Goal: Task Accomplishment & Management: Manage account settings

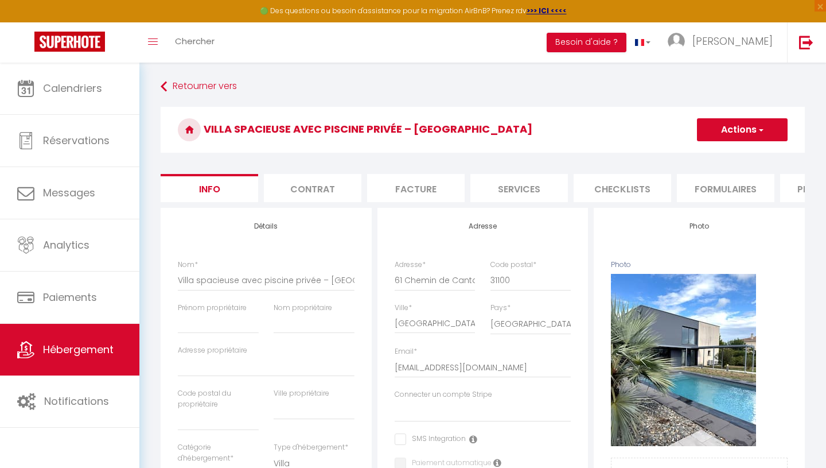
select select "houses"
select select "villa"
select select "10"
select select "2"
select select "5"
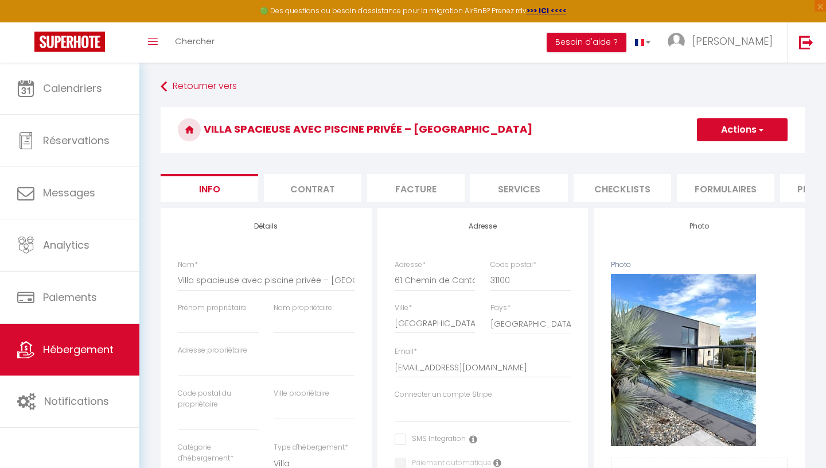
select select "3"
select select "18:00"
select select "23:45"
select select "11:00"
select select "30"
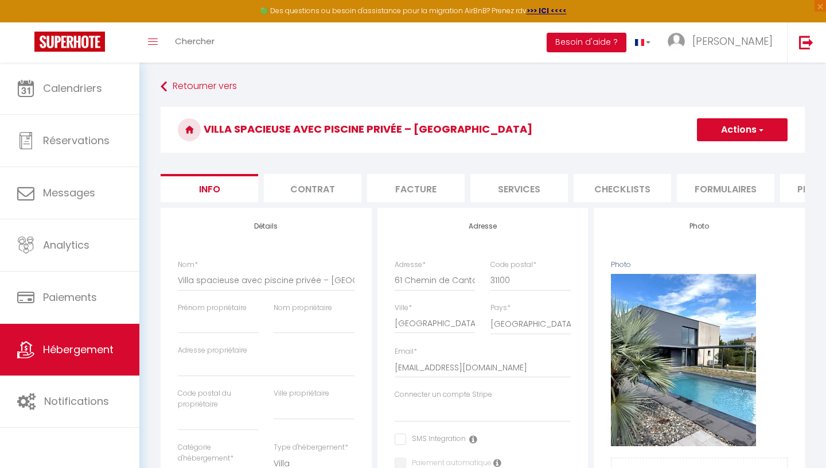
select select "120"
select select "14:00"
select select "28"
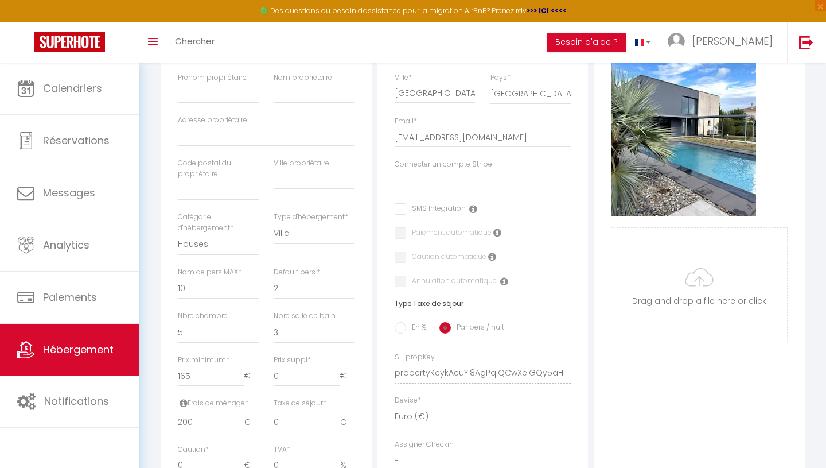
scroll to position [231, 0]
click at [208, 378] on input "165" at bounding box center [211, 375] width 66 height 21
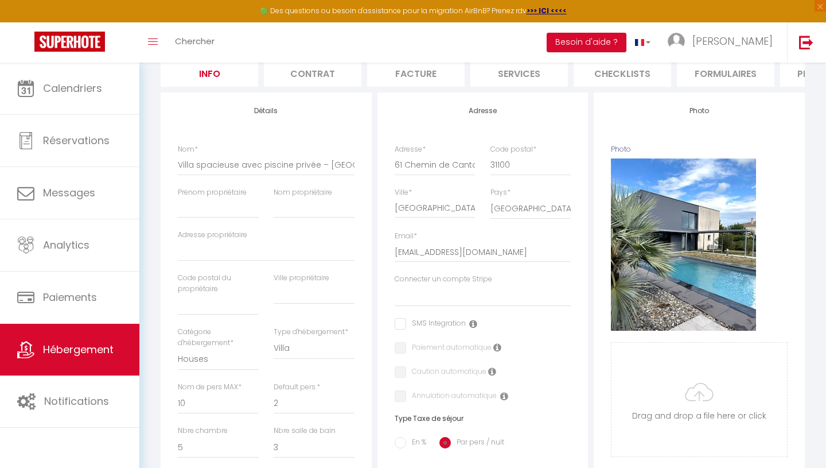
scroll to position [0, 0]
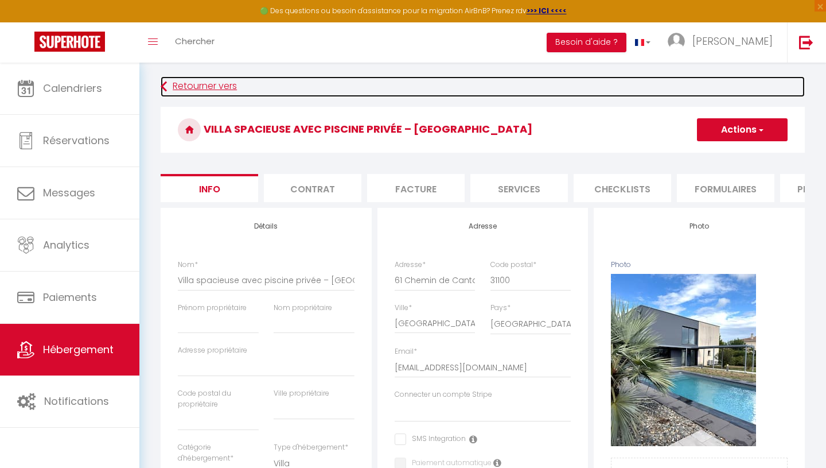
click at [193, 87] on link "Retourner vers" at bounding box center [483, 86] width 644 height 21
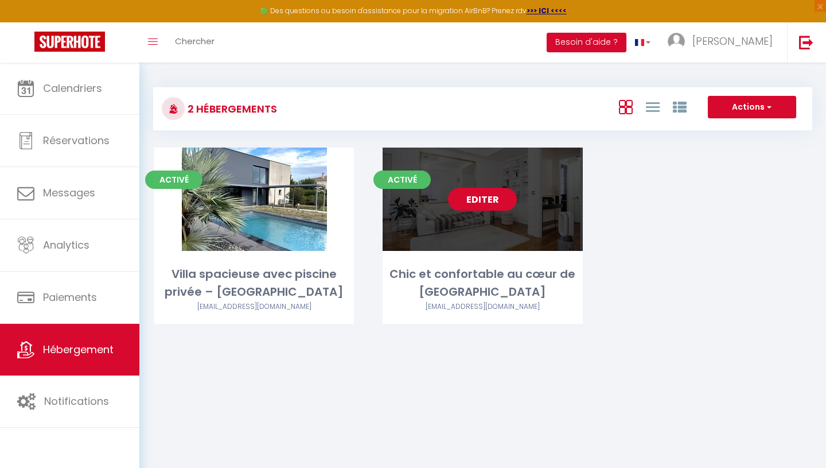
click at [475, 204] on link "Editer" at bounding box center [482, 199] width 69 height 23
select select "3"
select select "2"
select select "1"
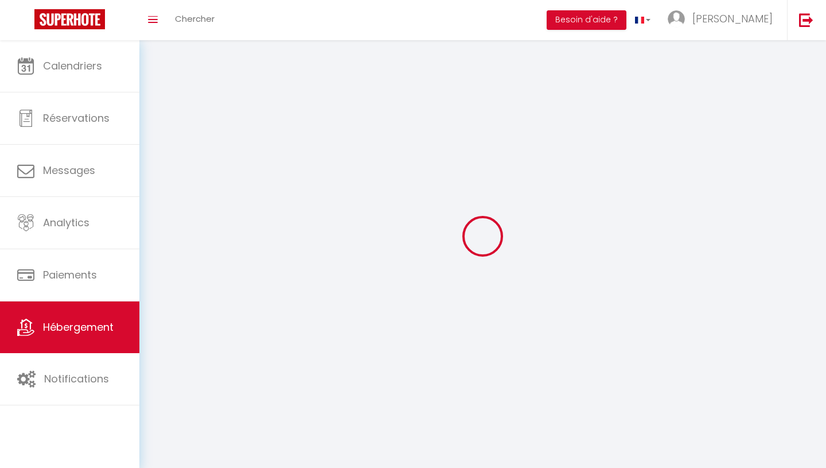
select select
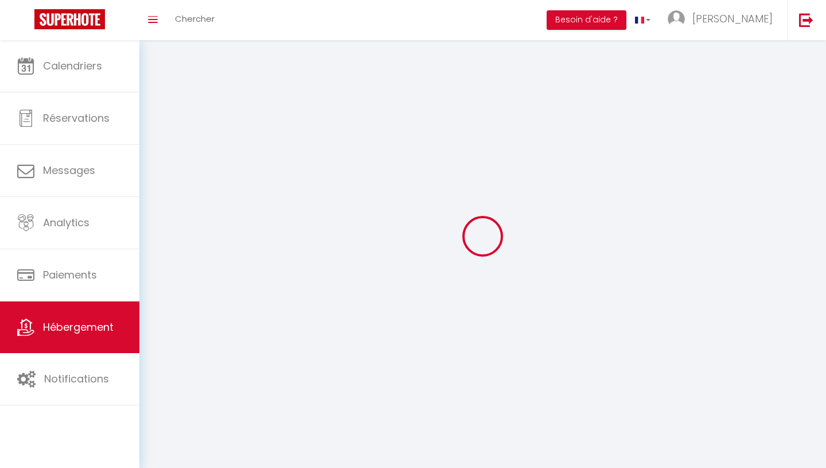
select select
checkbox input "false"
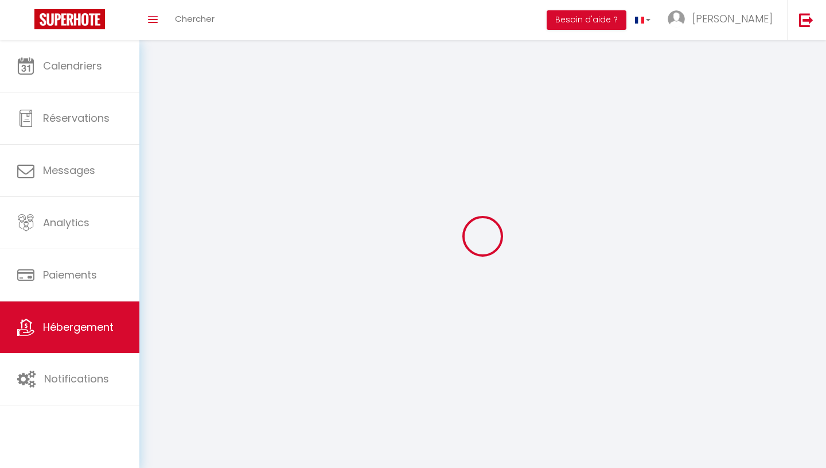
select select
select select "1"
select select "28"
select select
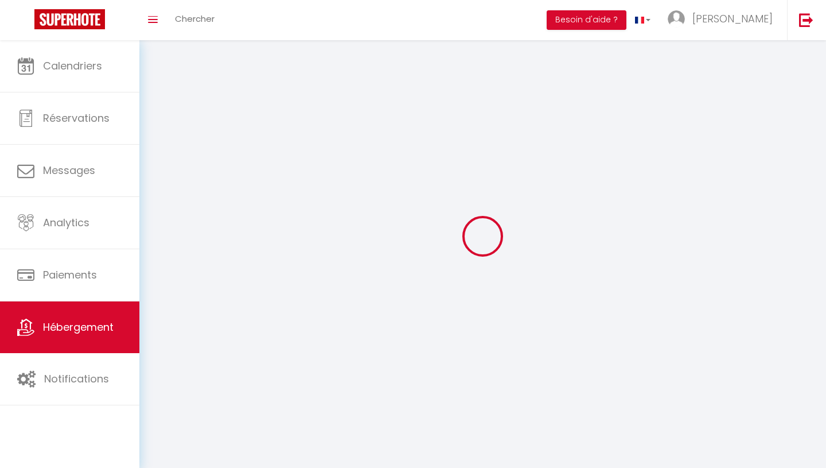
select select
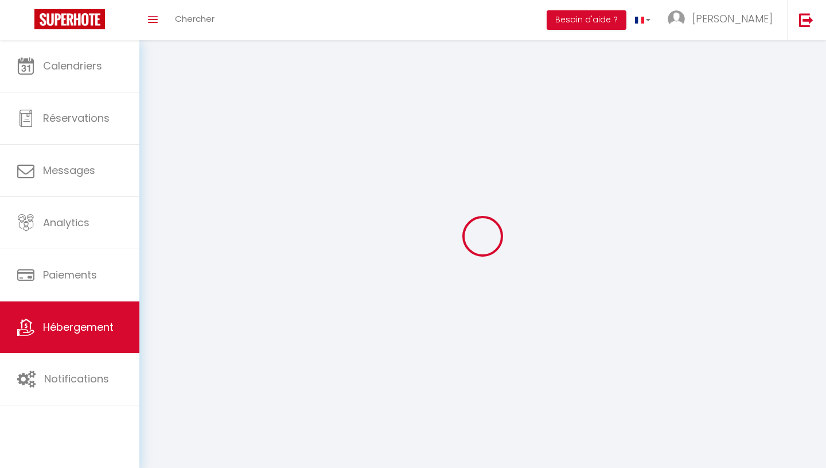
checkbox input "false"
select select
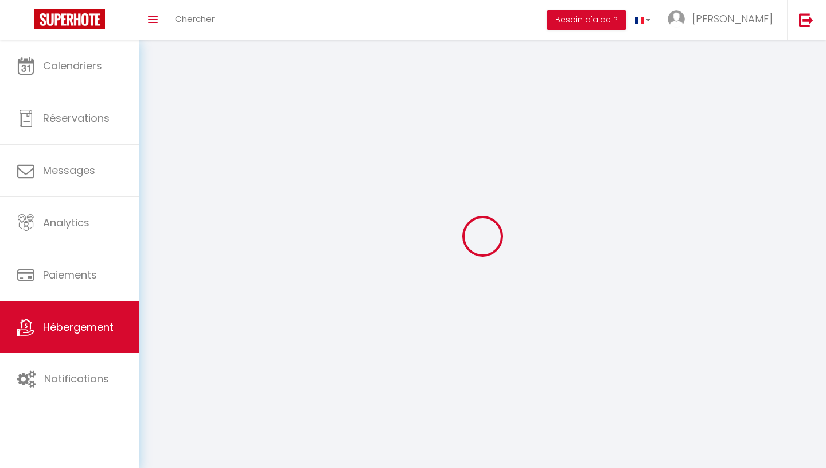
select select
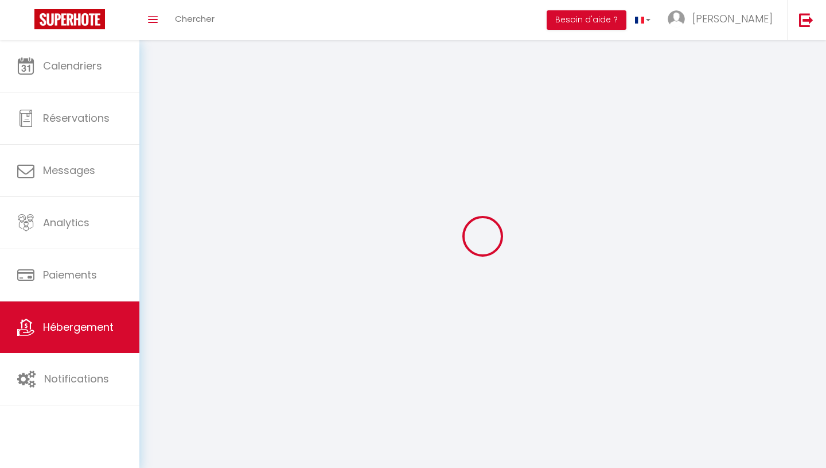
select select
checkbox input "false"
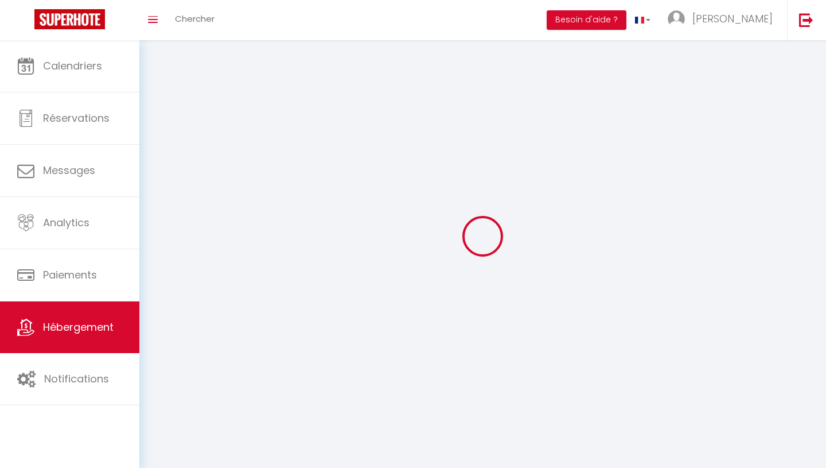
checkbox input "false"
select select
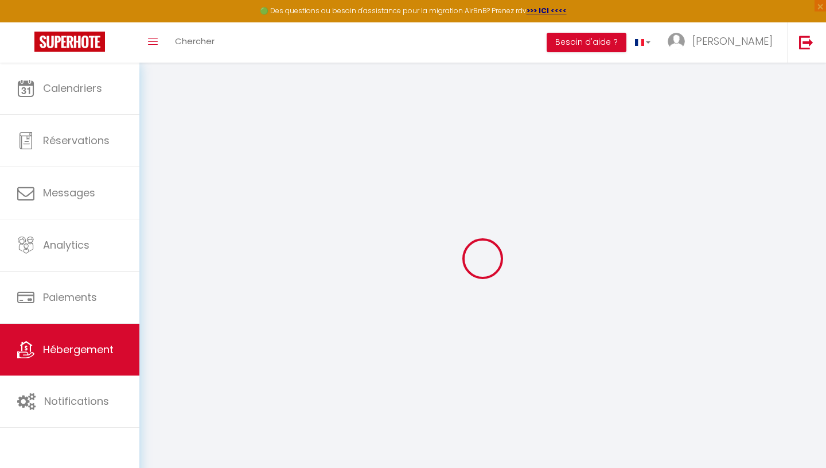
select select
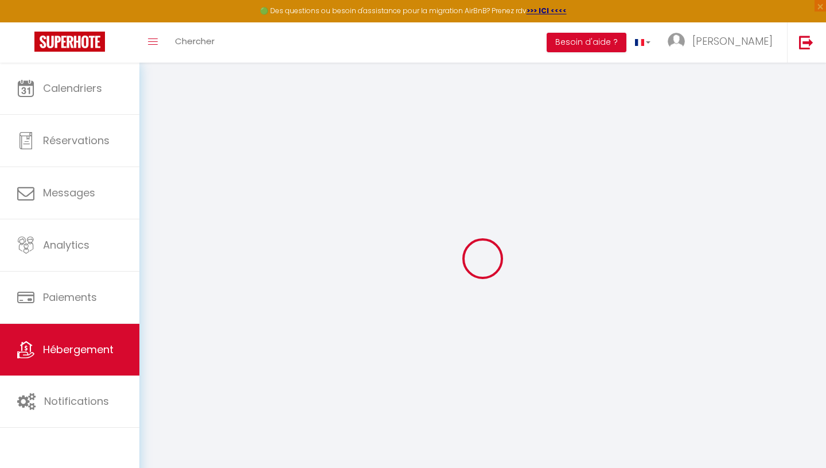
select select
checkbox input "false"
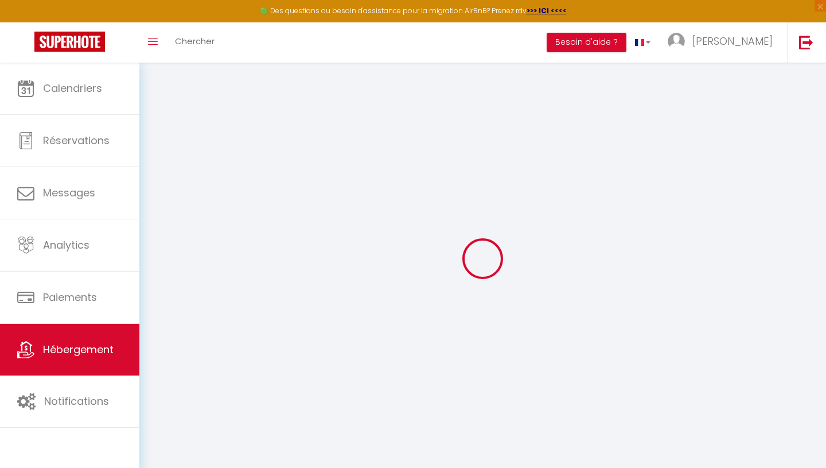
select select
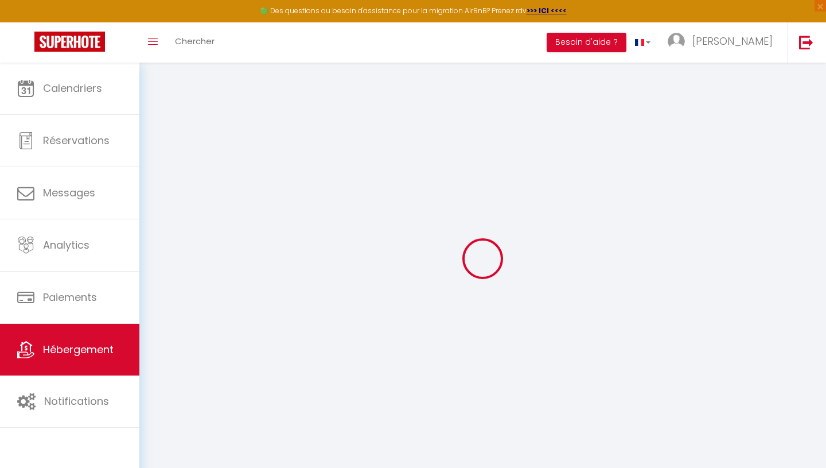
select select
checkbox input "false"
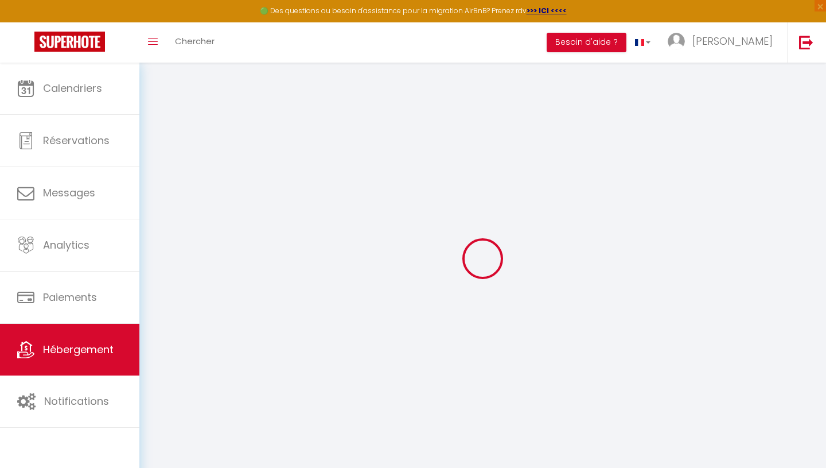
checkbox input "false"
select select
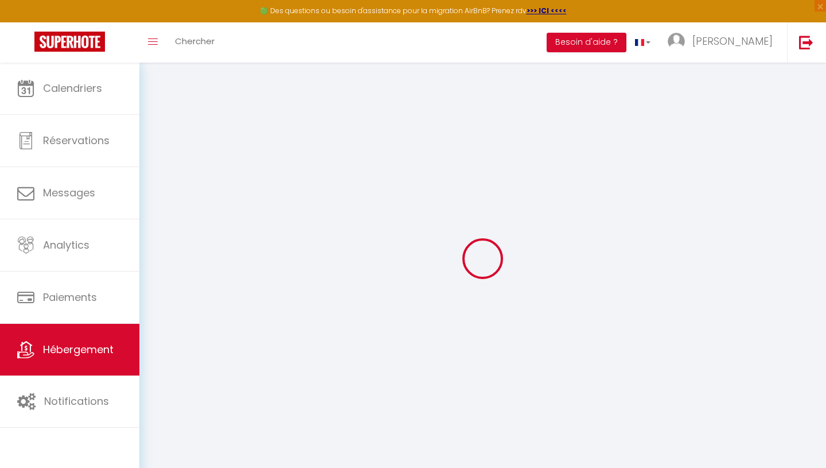
select select
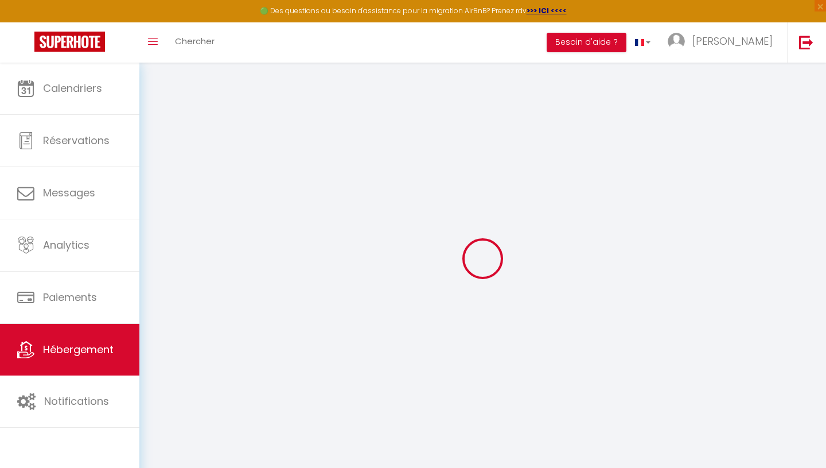
checkbox input "false"
select select
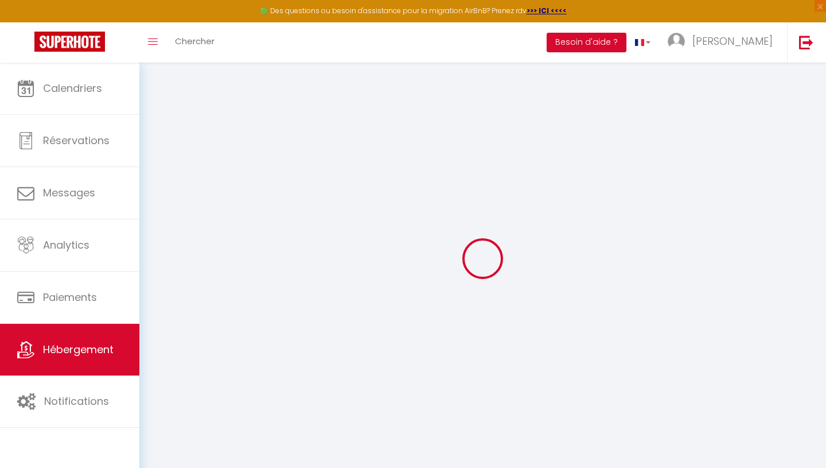
select select
type input "Chic et confortable au cœur de [GEOGRAPHIC_DATA]"
select select "2"
type input "90"
type input "65"
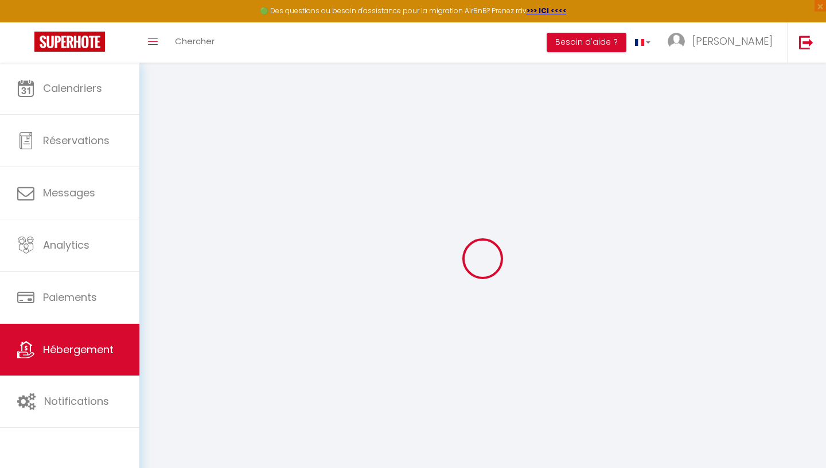
select select
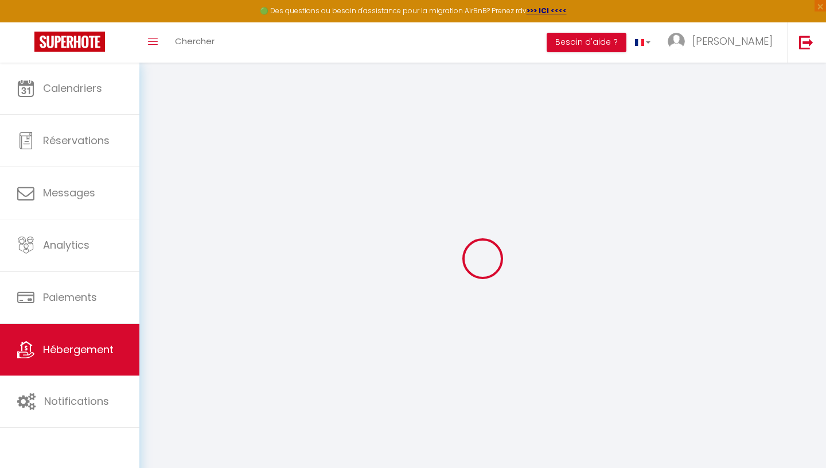
type input "[STREET_ADDRESS] Deschainets"
type input "10000"
type input "[GEOGRAPHIC_DATA]"
type input "[EMAIL_ADDRESS][DOMAIN_NAME]"
select select
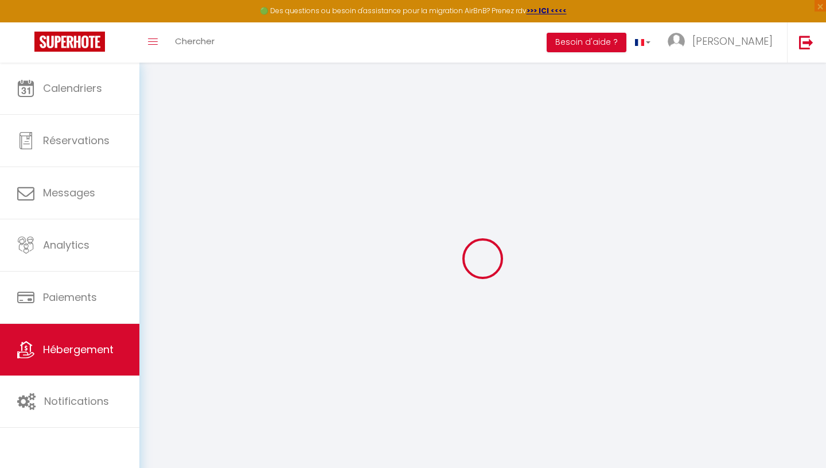
checkbox input "false"
type input "0"
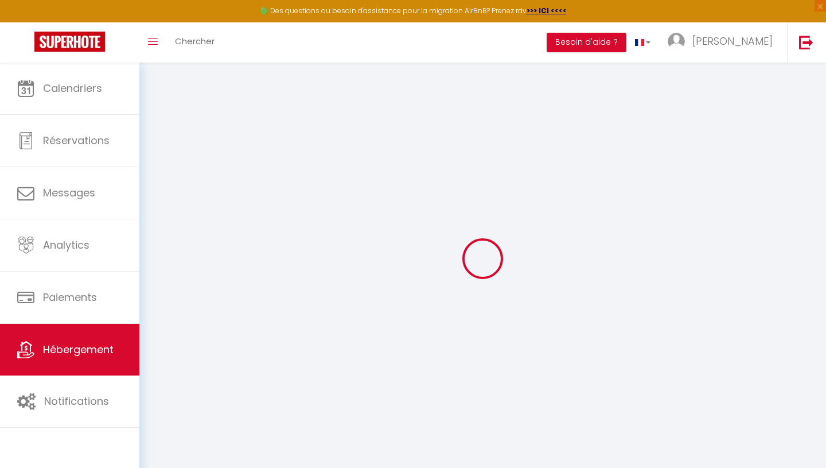
type input "0"
select select
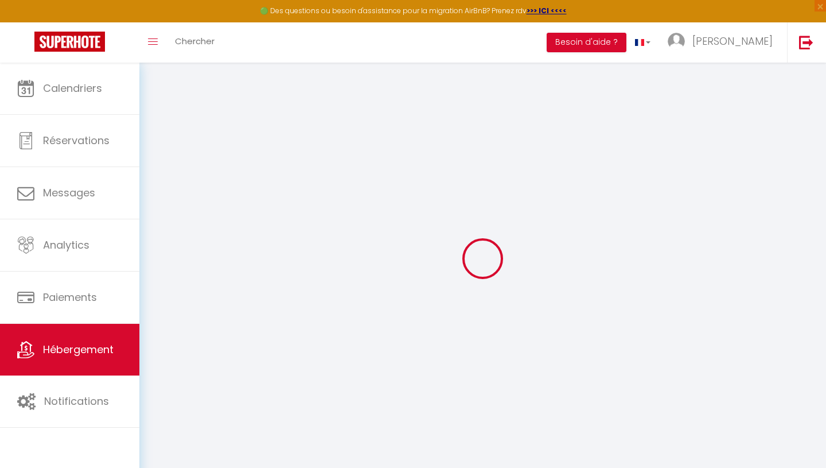
select select
checkbox input "false"
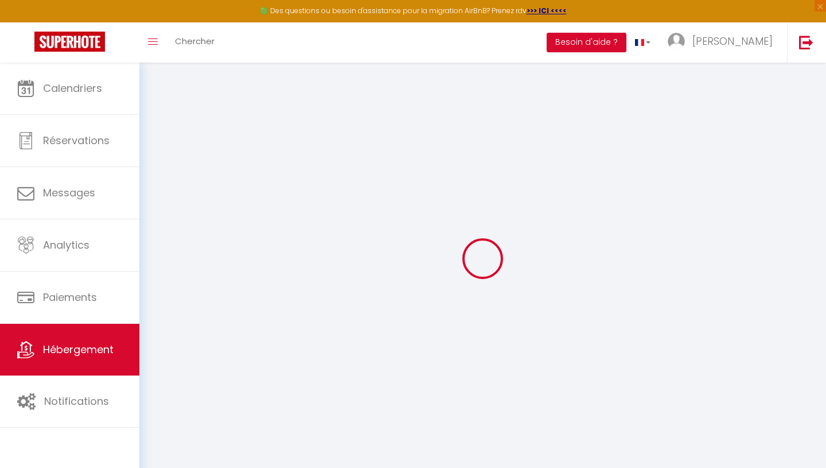
checkbox input "false"
select select
checkbox input "false"
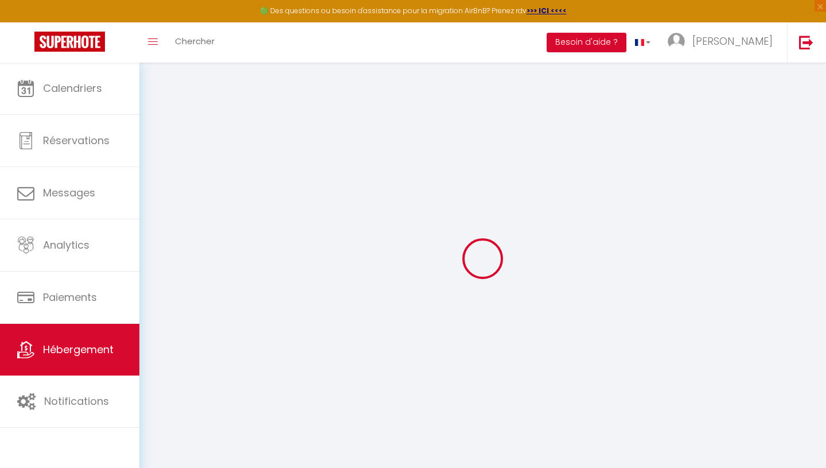
checkbox input "false"
select select "16:00"
select select "23:45"
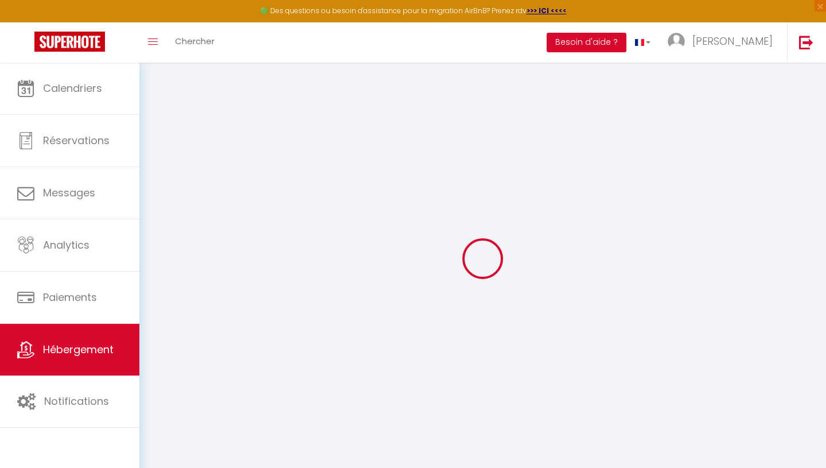
select select "11:00"
select select "30"
select select "120"
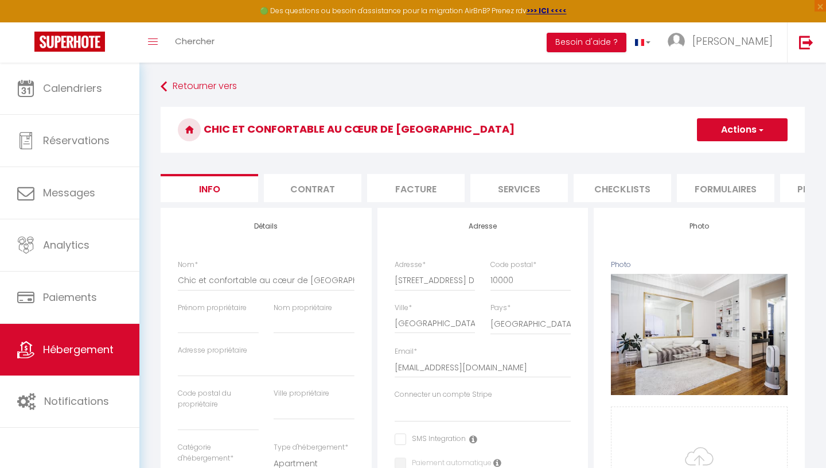
select select
checkbox input "false"
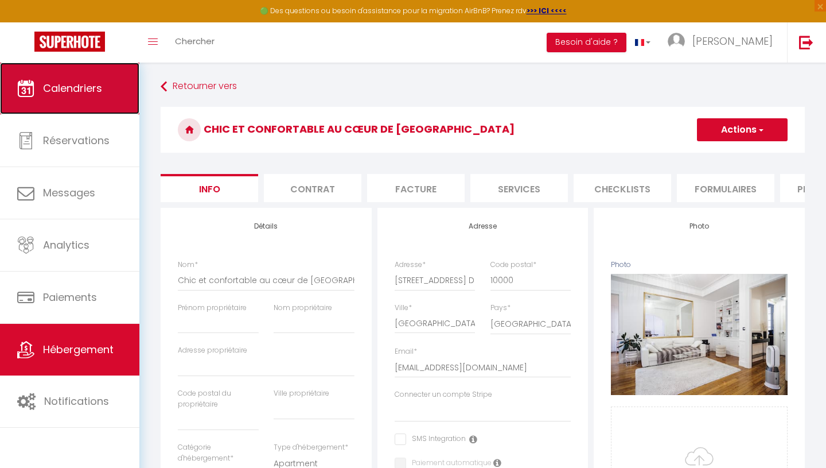
click at [66, 83] on span "Calendriers" at bounding box center [72, 88] width 59 height 14
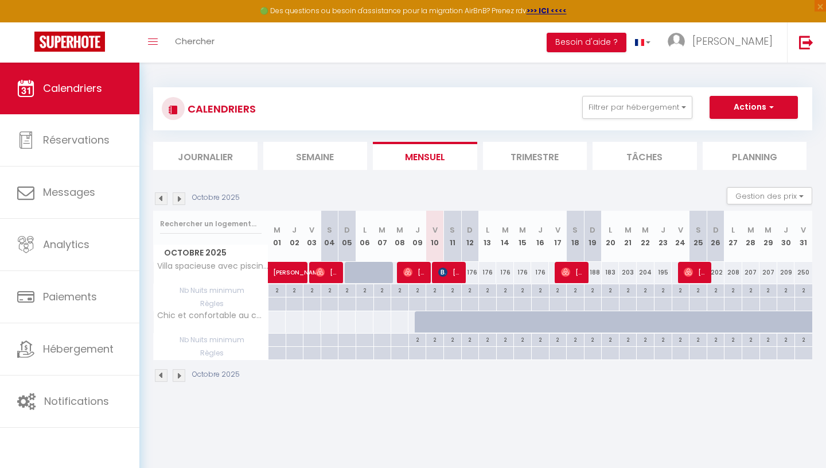
click at [178, 201] on img at bounding box center [179, 198] width 13 height 13
